Goal: Task Accomplishment & Management: Manage account settings

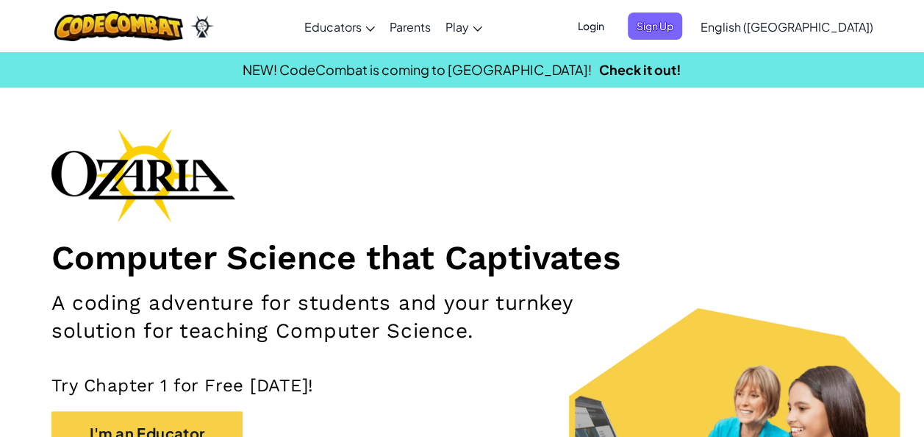
click at [613, 18] on span "Login" at bounding box center [591, 26] width 44 height 27
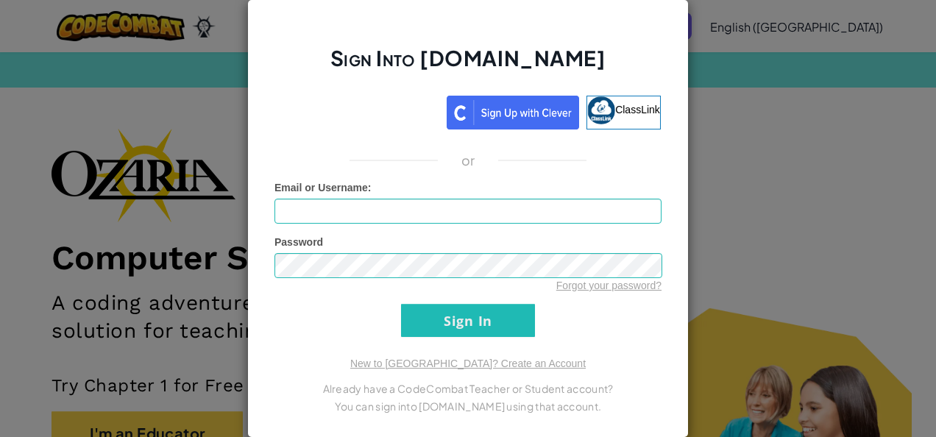
click at [896, 43] on div "Sign Into Ozaria.com ClassLink or Unknown Error Email or Username : Password Fo…" at bounding box center [468, 218] width 936 height 437
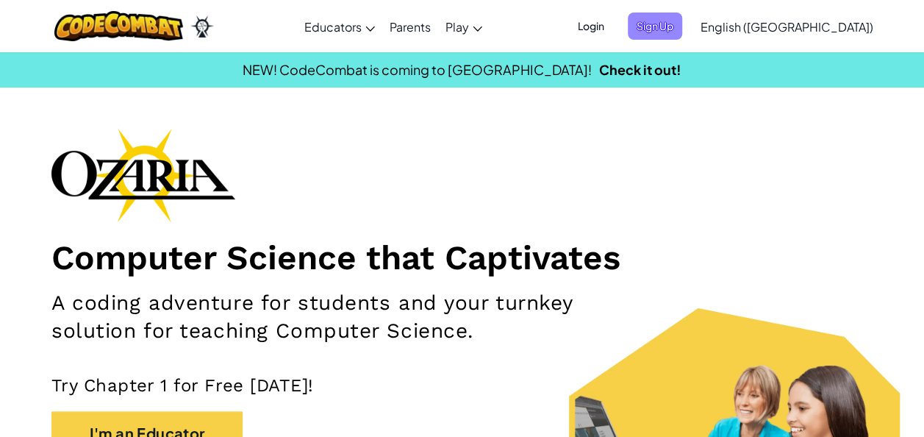
click at [683, 26] on span "Sign Up" at bounding box center [655, 26] width 54 height 27
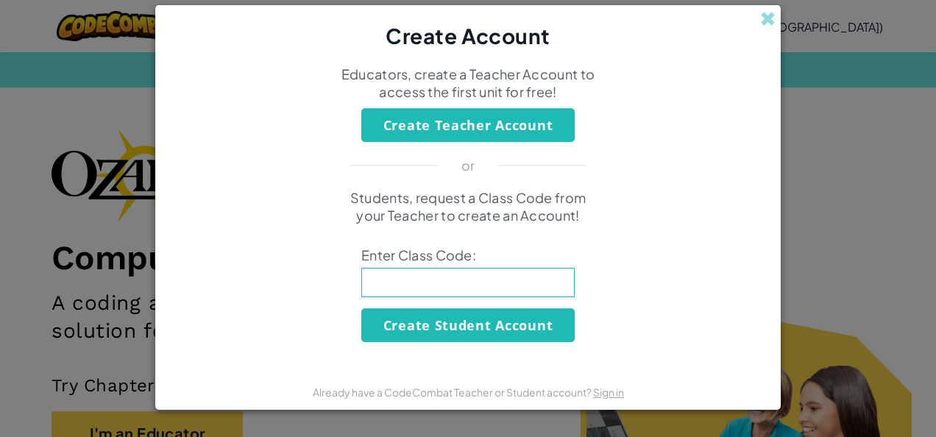
click at [460, 275] on input at bounding box center [467, 282] width 213 height 29
type input "GateGoodSize"
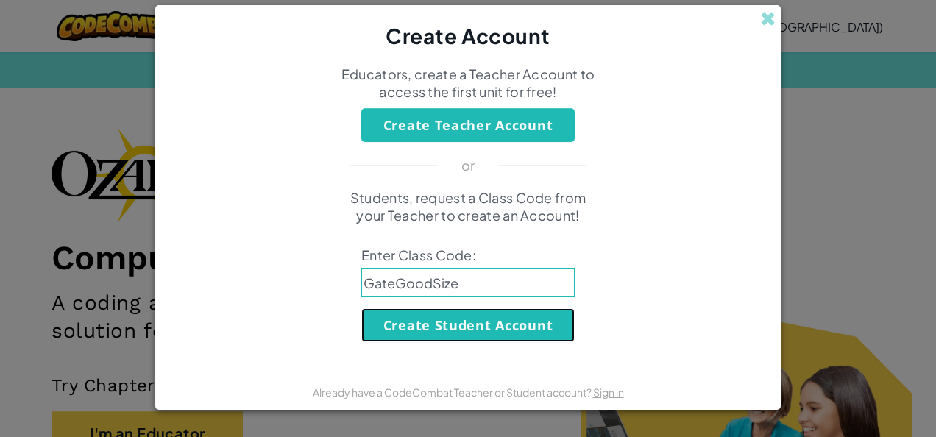
click at [455, 321] on button "Create Student Account" at bounding box center [467, 325] width 213 height 34
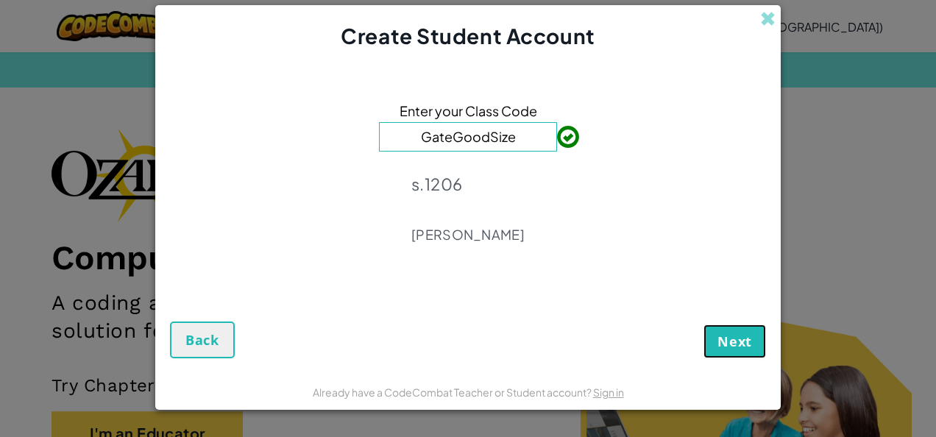
click at [728, 344] on span "Next" at bounding box center [734, 341] width 35 height 18
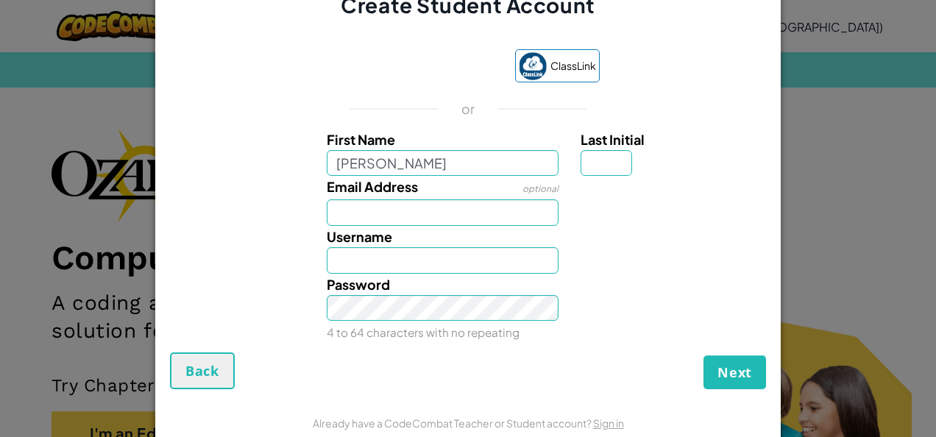
type input "[PERSON_NAME]"
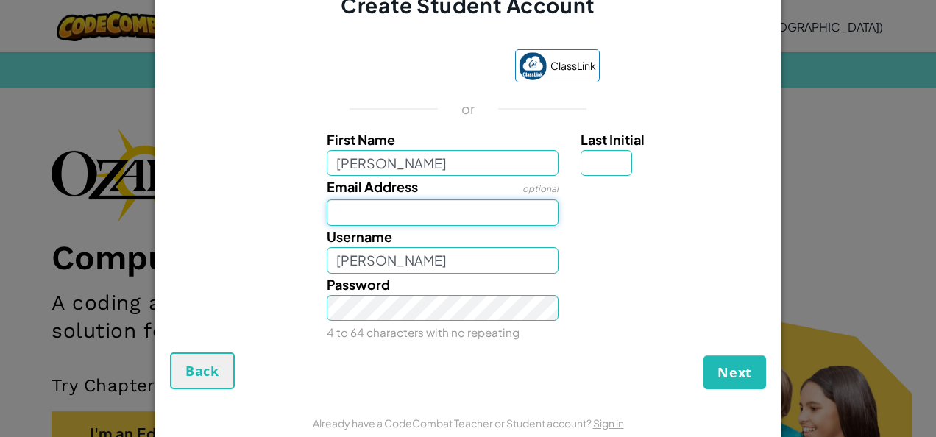
click at [336, 214] on input "Email Address" at bounding box center [443, 212] width 232 height 26
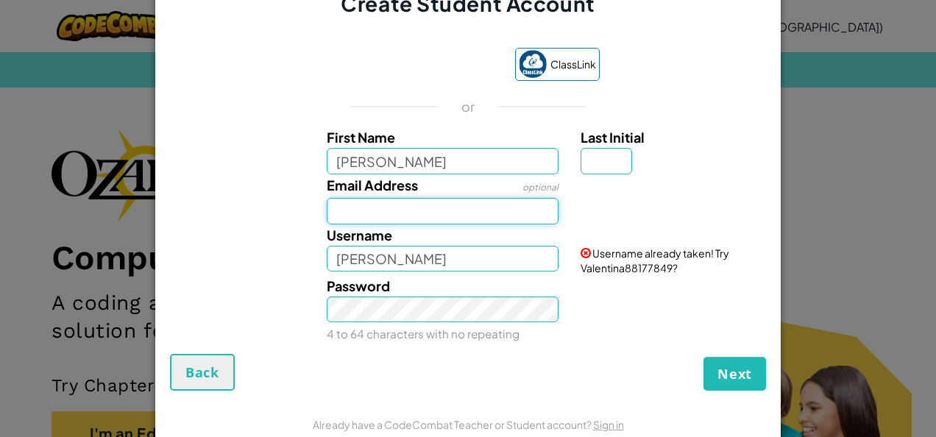
type input "[EMAIL_ADDRESS][DOMAIN_NAME]"
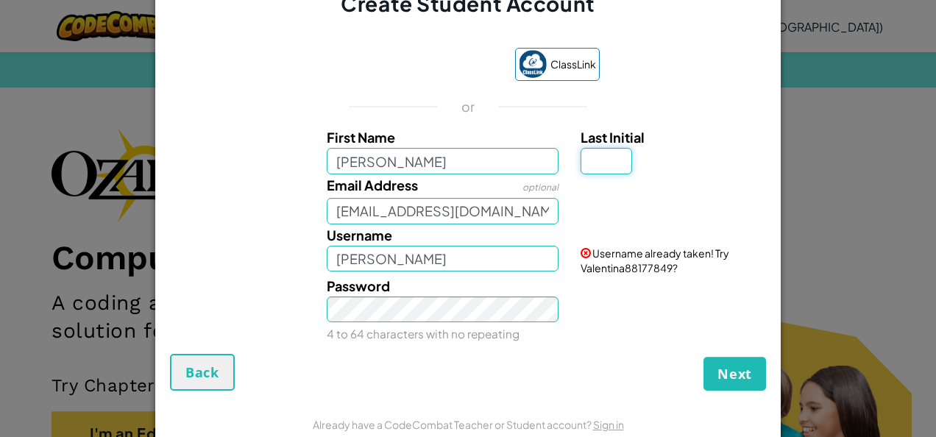
type input "Z"
click at [413, 259] on input "ValentinaZ" at bounding box center [443, 259] width 232 height 26
click at [449, 257] on input "ValentinaZ" at bounding box center [443, 259] width 232 height 26
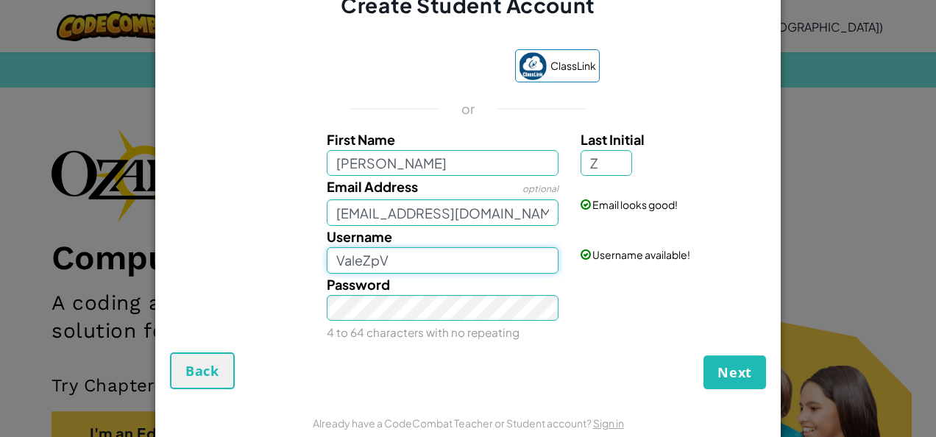
type input "ValeZpV"
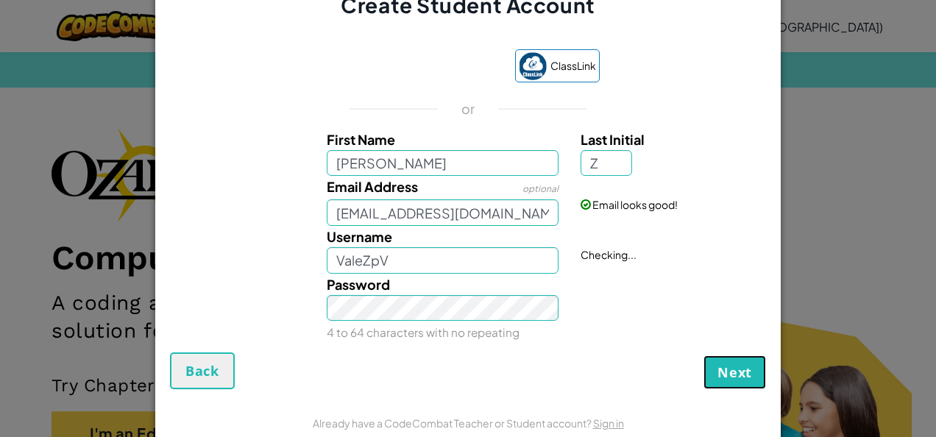
click at [719, 371] on span "Next" at bounding box center [734, 372] width 35 height 18
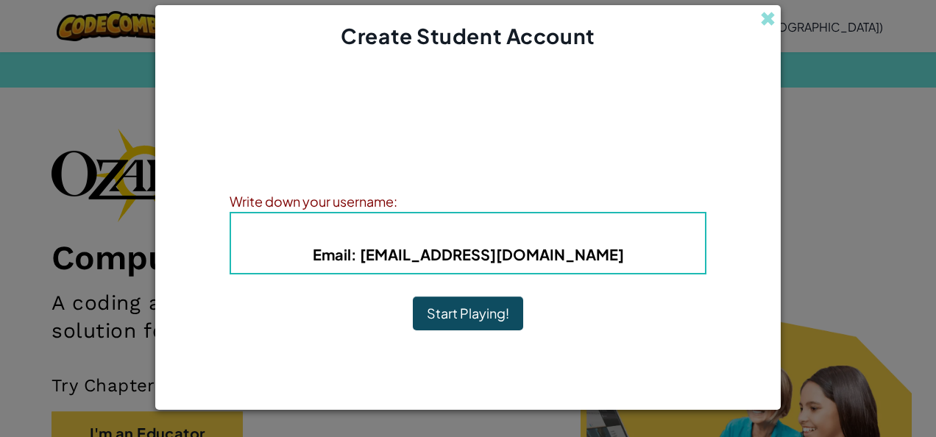
click at [584, 251] on b "Email : al07142652@tecmilenio.mx" at bounding box center [468, 254] width 311 height 18
click at [392, 257] on b "Email : al07142652@tecmilenio.mx" at bounding box center [468, 254] width 311 height 18
click at [471, 313] on button "Start Playing!" at bounding box center [468, 313] width 110 height 34
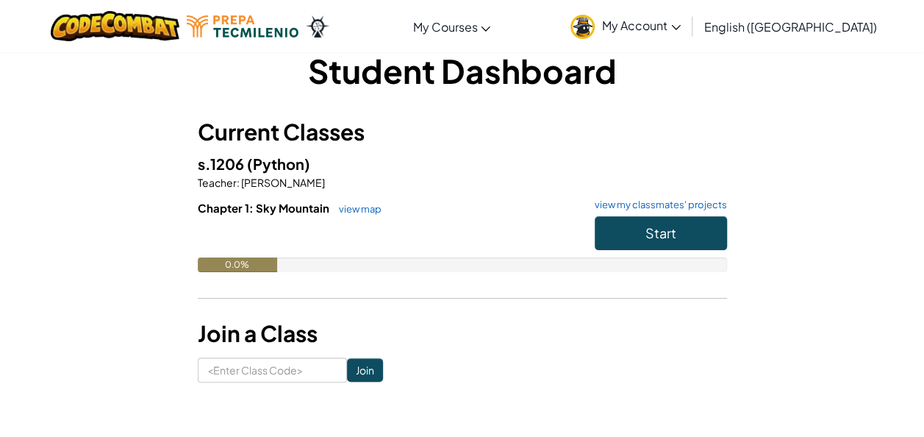
scroll to position [25, 0]
drag, startPoint x: 660, startPoint y: 237, endPoint x: 602, endPoint y: 237, distance: 58.1
click at [602, 237] on button "Start" at bounding box center [661, 234] width 132 height 34
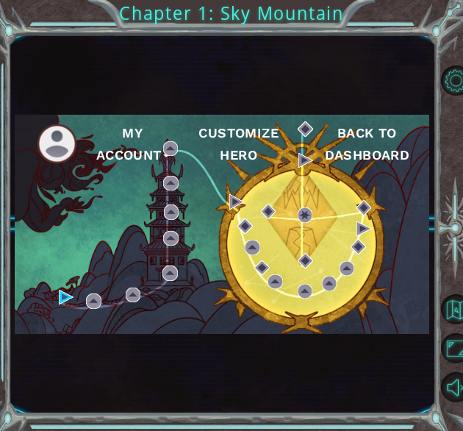
click at [63, 146] on img at bounding box center [57, 144] width 40 height 40
click at [61, 150] on img at bounding box center [57, 144] width 40 height 40
click at [138, 145] on button "My Account" at bounding box center [132, 144] width 81 height 44
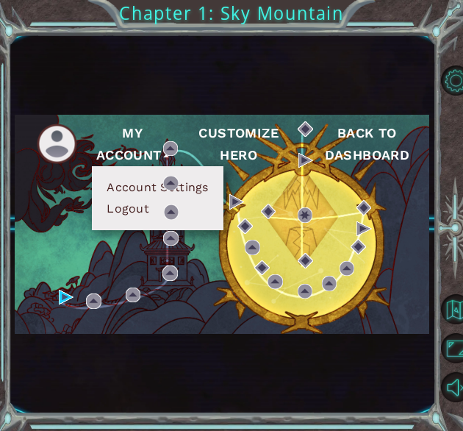
click at [127, 183] on button "Account Settings" at bounding box center [157, 187] width 110 height 16
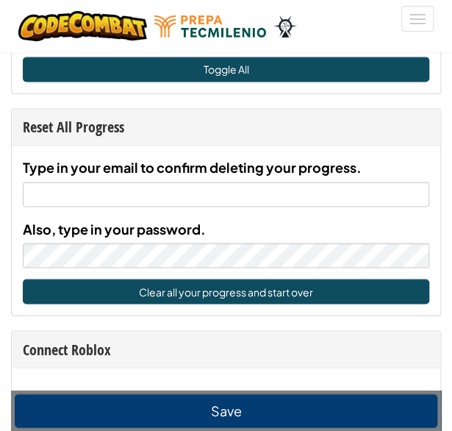
scroll to position [1858, 0]
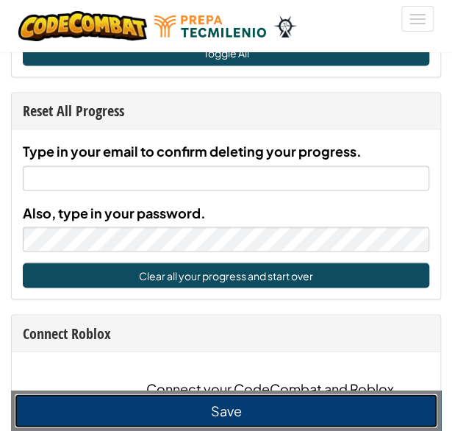
click at [118, 416] on button "Save" at bounding box center [226, 410] width 423 height 34
click at [175, 410] on button "Save" at bounding box center [226, 410] width 423 height 34
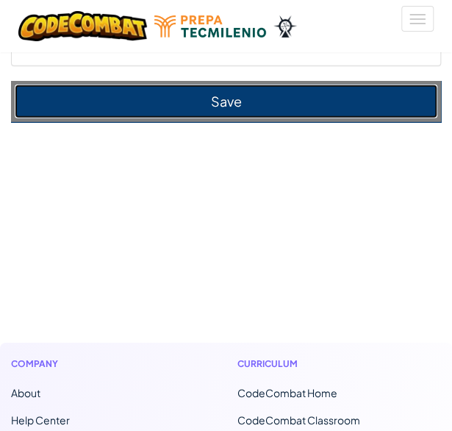
scroll to position [2337, 0]
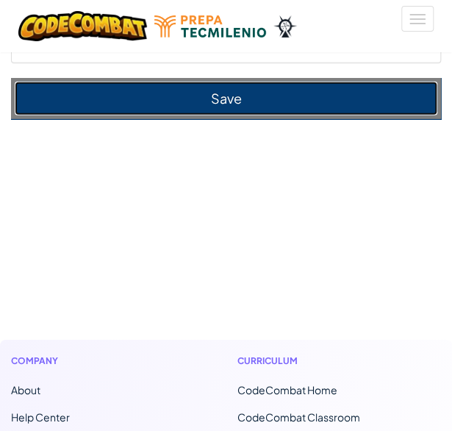
click at [261, 89] on button "Save" at bounding box center [226, 99] width 423 height 34
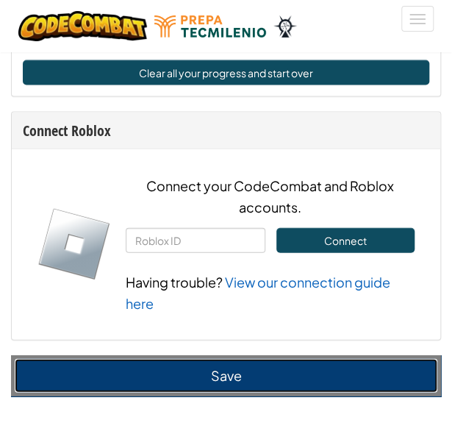
scroll to position [2020, 0]
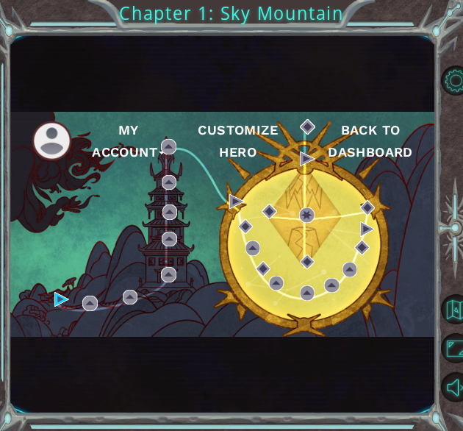
click at [236, 138] on button "Customize Hero" at bounding box center [238, 141] width 106 height 44
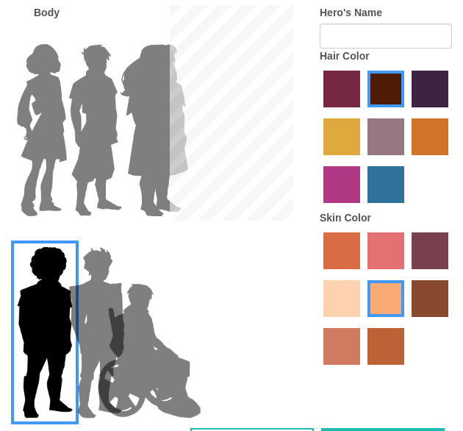
click at [31, 124] on img at bounding box center [42, 130] width 62 height 184
click at [40, 35] on input "Hero Connie" at bounding box center [40, 35] width 0 height 0
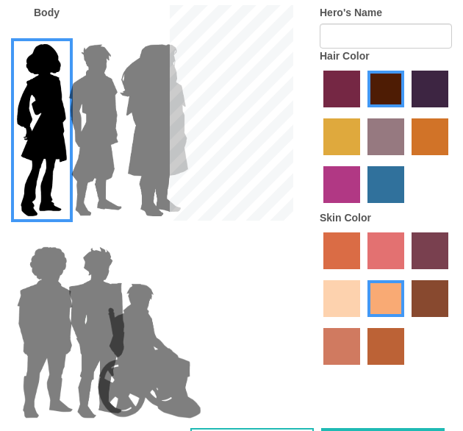
click at [100, 307] on img at bounding box center [149, 350] width 115 height 147
click at [143, 237] on input "Hero Jamie" at bounding box center [143, 237] width 0 height 0
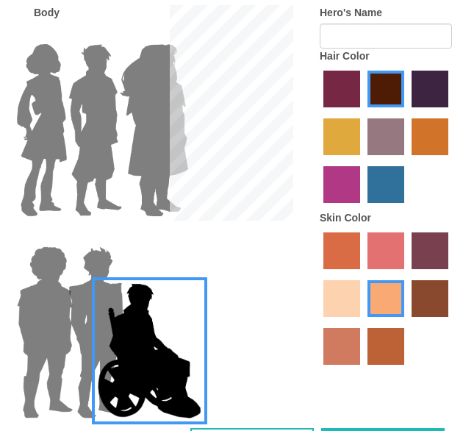
click at [92, 174] on img at bounding box center [95, 130] width 65 height 184
click at [92, 35] on input "Hero Lars" at bounding box center [92, 35] width 0 height 0
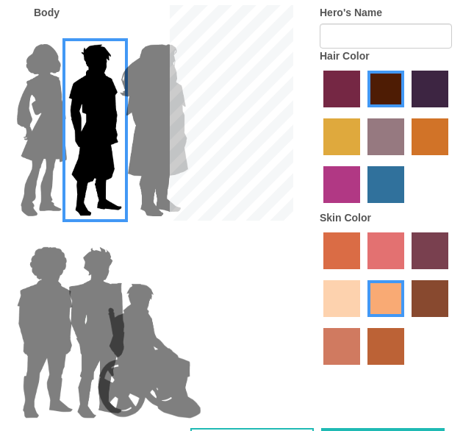
click at [152, 154] on img at bounding box center [154, 130] width 80 height 184
click at [143, 35] on input "Hero Amethyst" at bounding box center [143, 35] width 0 height 0
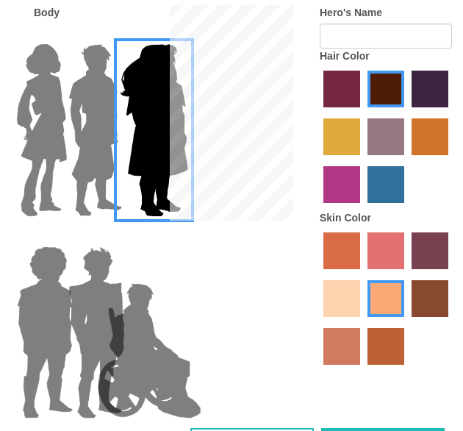
click at [53, 149] on div at bounding box center [76, 125] width 51 height 202
click at [49, 133] on img at bounding box center [42, 130] width 62 height 184
click at [40, 35] on input "Hero Connie" at bounding box center [40, 35] width 0 height 0
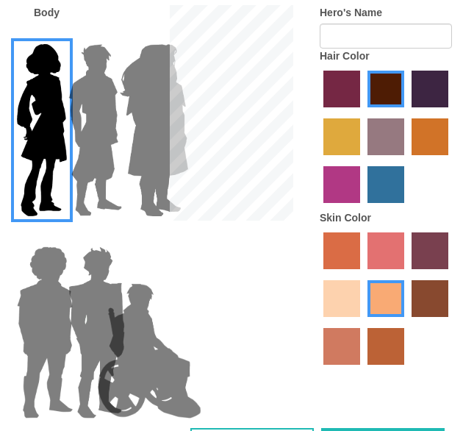
click at [346, 300] on label "sandy beach skin color" at bounding box center [342, 298] width 37 height 37
click at [451, 274] on input "sandy beach skin color" at bounding box center [451, 274] width 0 height 0
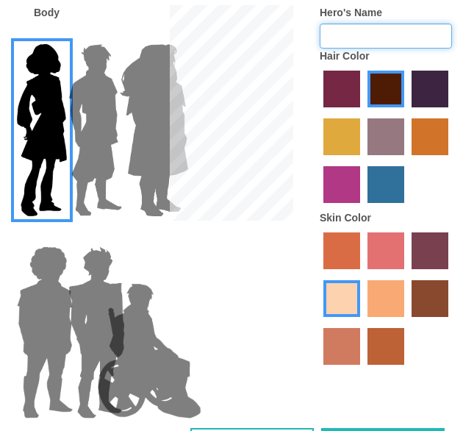
click at [372, 41] on input "Hero's Name" at bounding box center [386, 36] width 132 height 25
type input "Vale"
click at [141, 313] on img at bounding box center [149, 350] width 115 height 147
click at [143, 237] on input "Hero Jamie" at bounding box center [143, 237] width 0 height 0
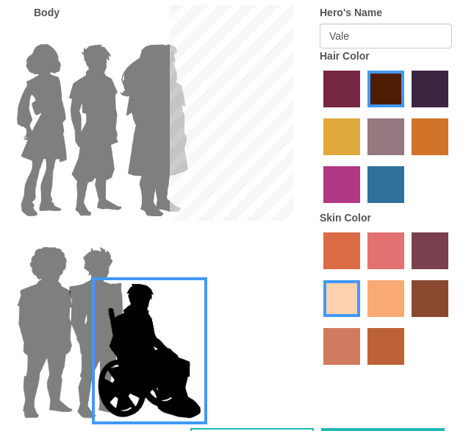
click at [41, 168] on img at bounding box center [42, 130] width 62 height 184
click at [40, 35] on input "Hero Connie" at bounding box center [40, 35] width 0 height 0
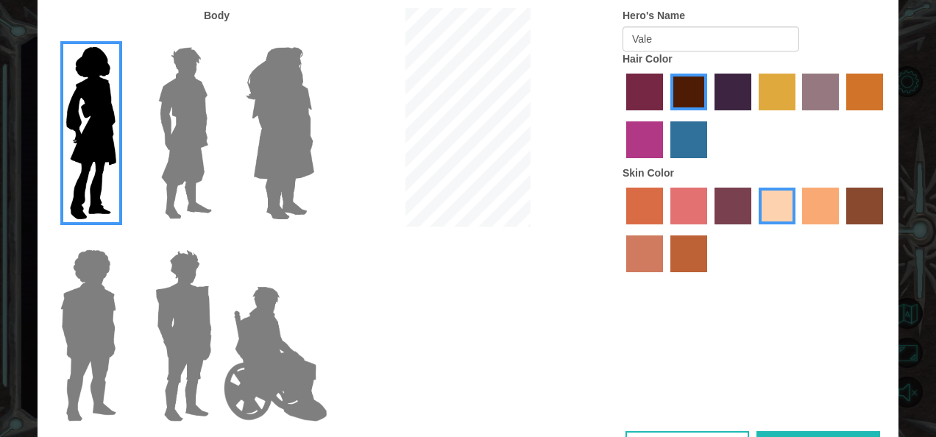
click at [765, 294] on div "Body Hero's Name Vale Hair Color Skin Color" at bounding box center [468, 219] width 860 height 423
